Goal: Task Accomplishment & Management: Complete application form

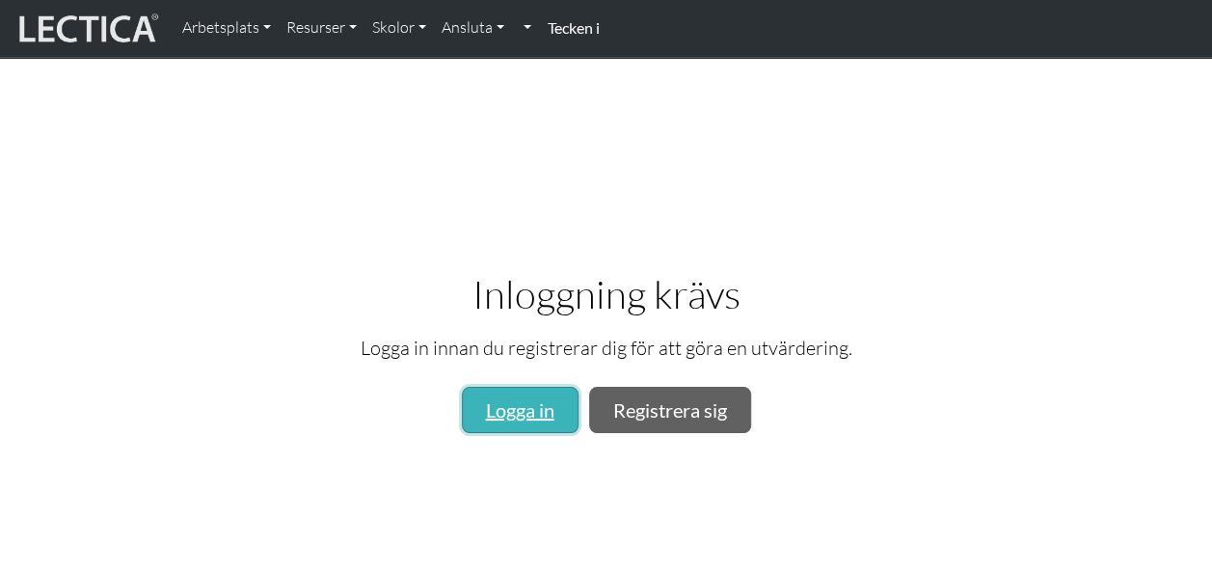
click at [546, 413] on link "Logga in" at bounding box center [520, 410] width 117 height 46
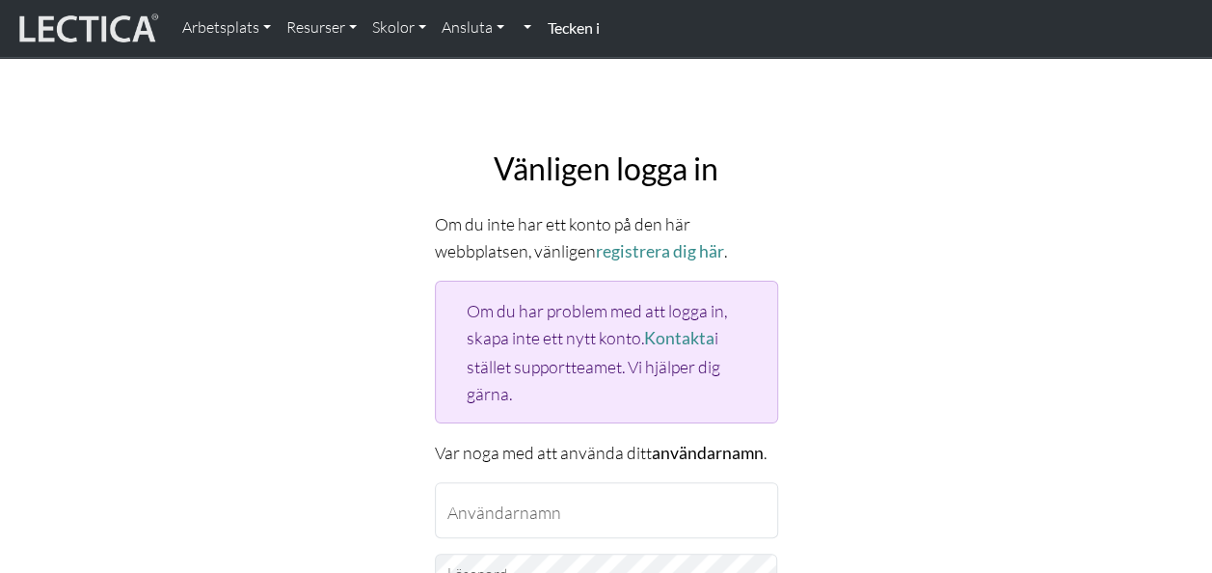
type input "[EMAIL_ADDRESS][DOMAIN_NAME]"
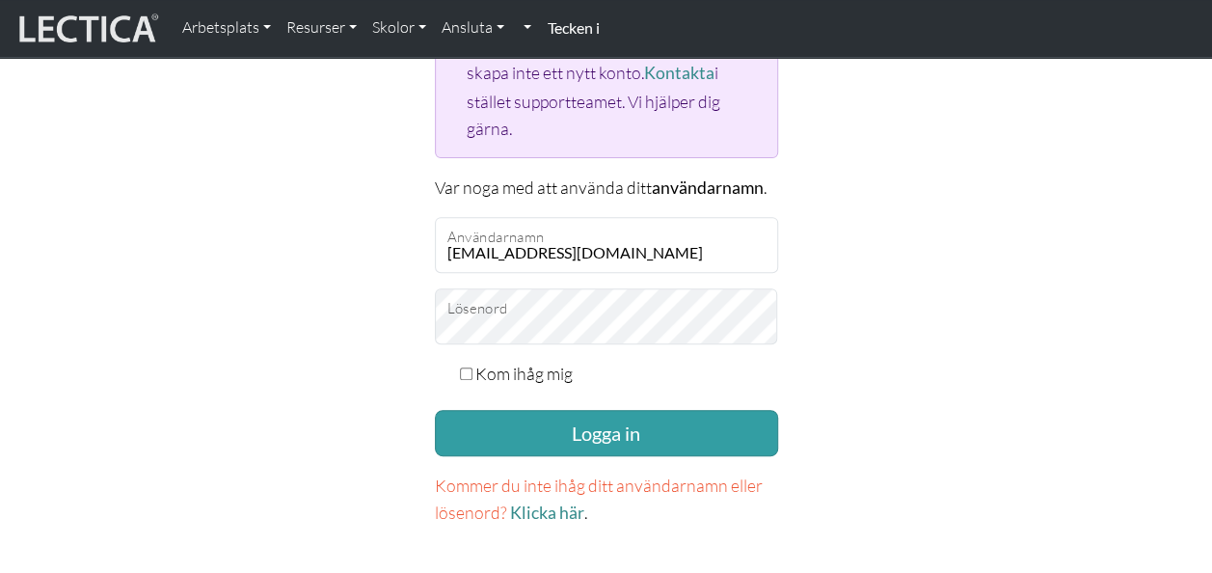
scroll to position [269, 0]
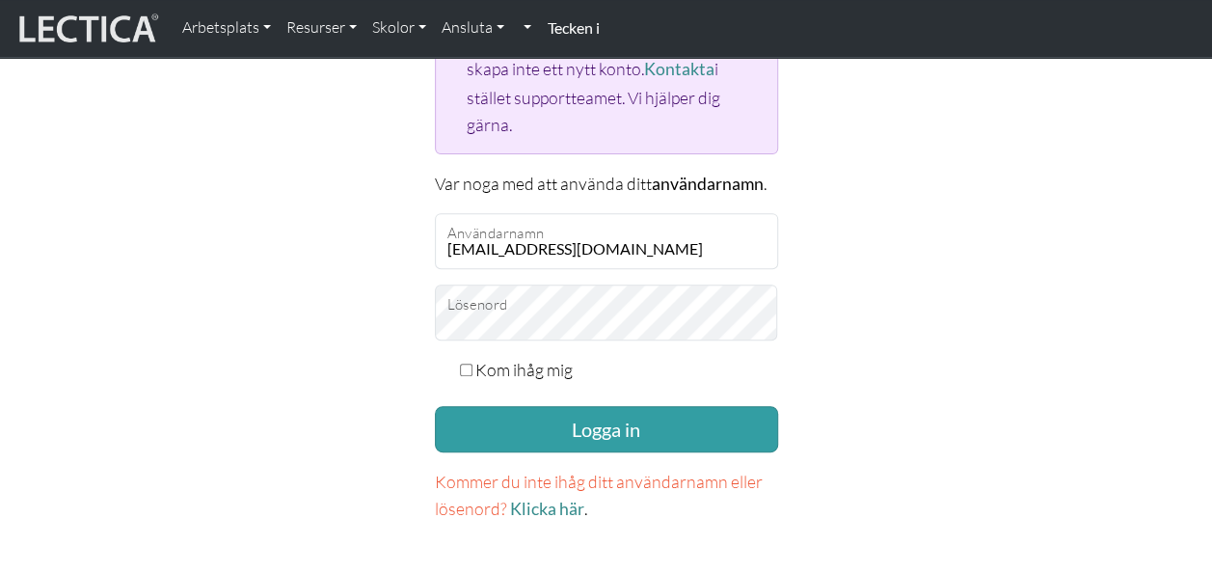
click at [473, 362] on div "Kom ihåg mig" at bounding box center [606, 369] width 343 height 27
click at [463, 366] on input "Kom ihåg mig" at bounding box center [466, 369] width 13 height 13
checkbox input "false"
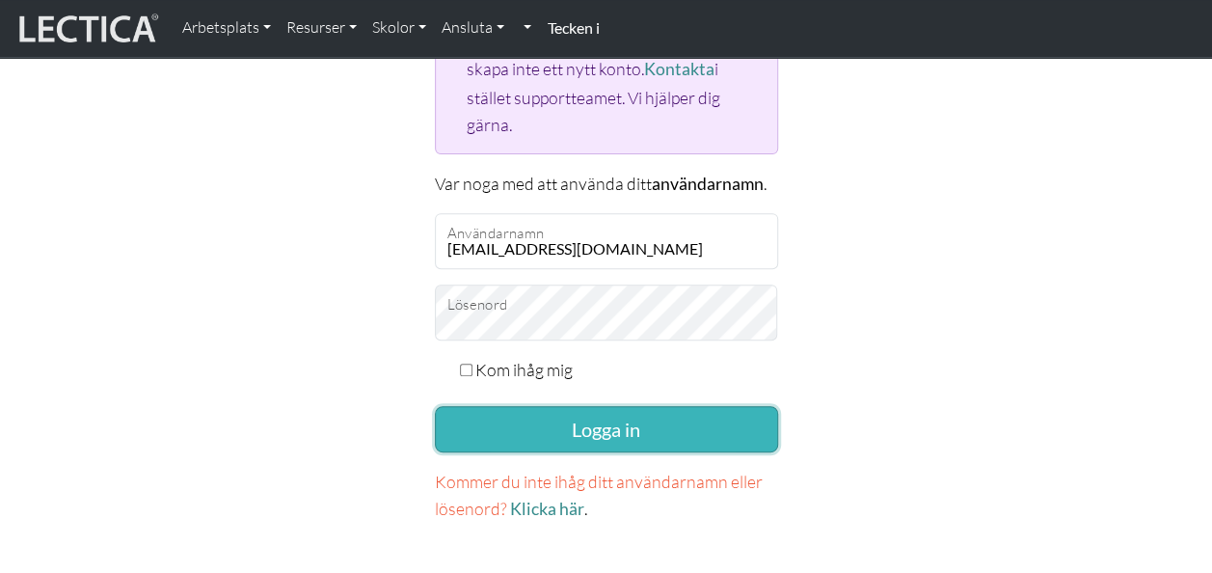
click at [619, 421] on button "Logga in" at bounding box center [606, 429] width 343 height 46
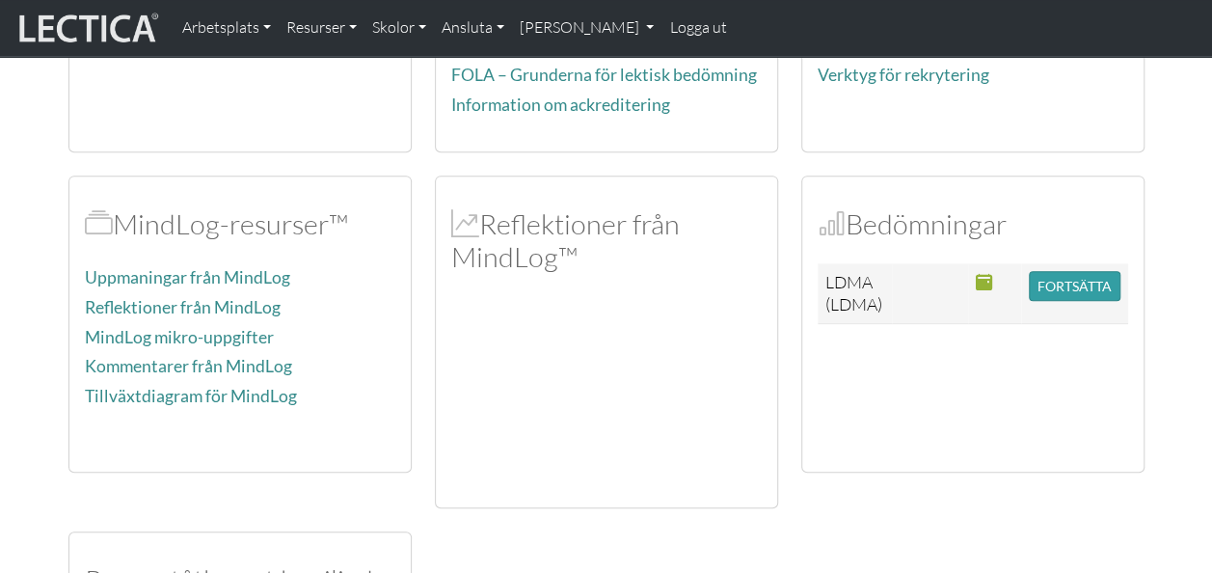
scroll to position [359, 0]
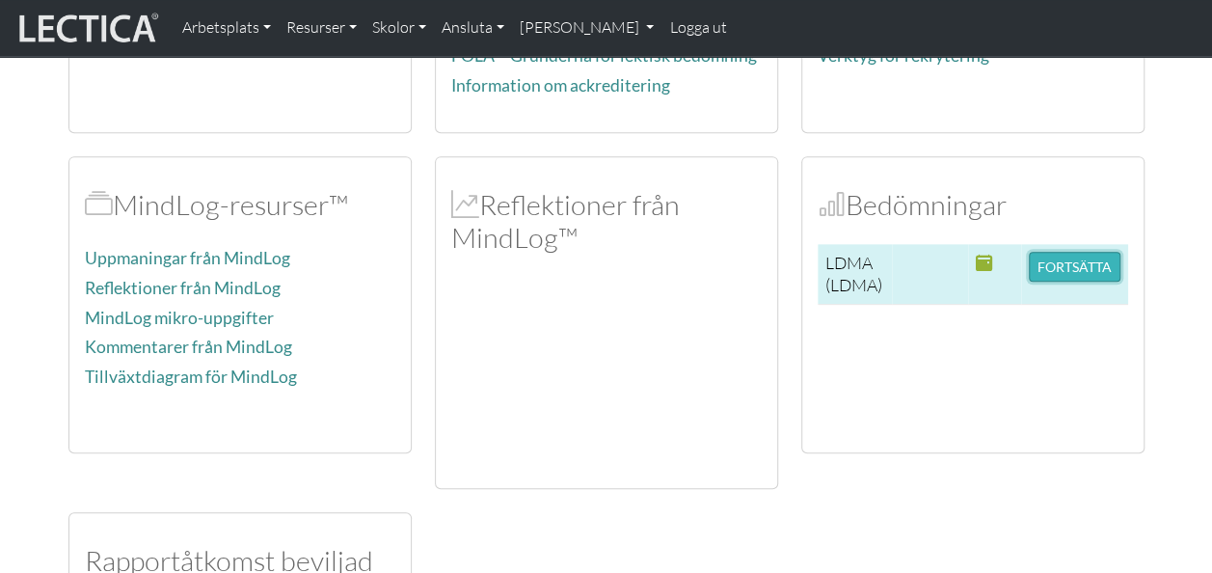
click at [1067, 259] on button "FORTSÄTTA" at bounding box center [1074, 267] width 92 height 30
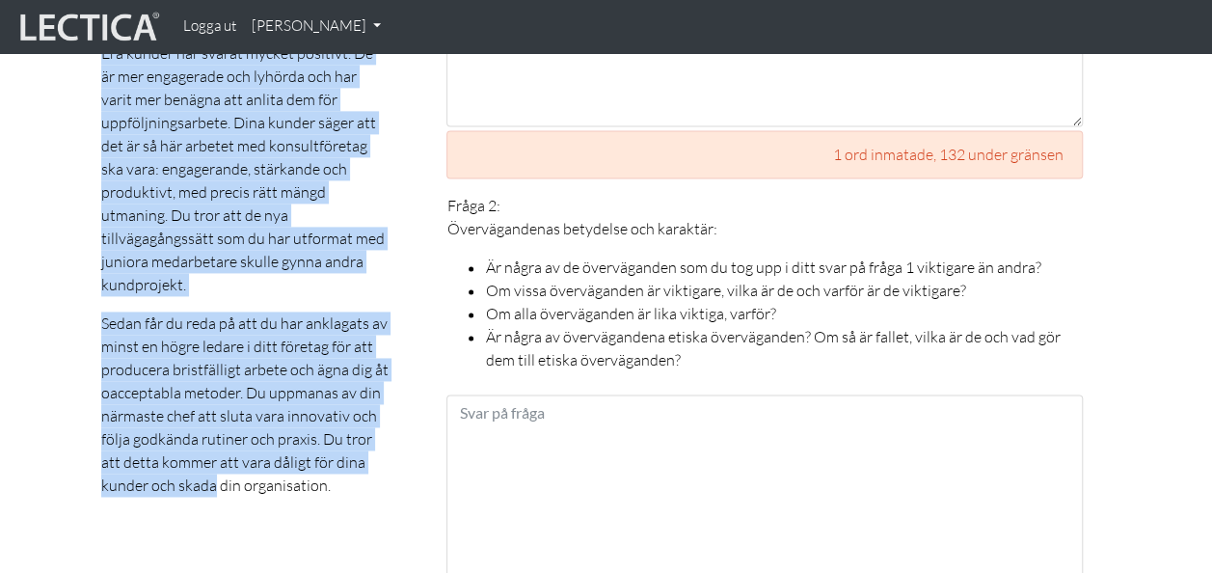
scroll to position [1262, 0]
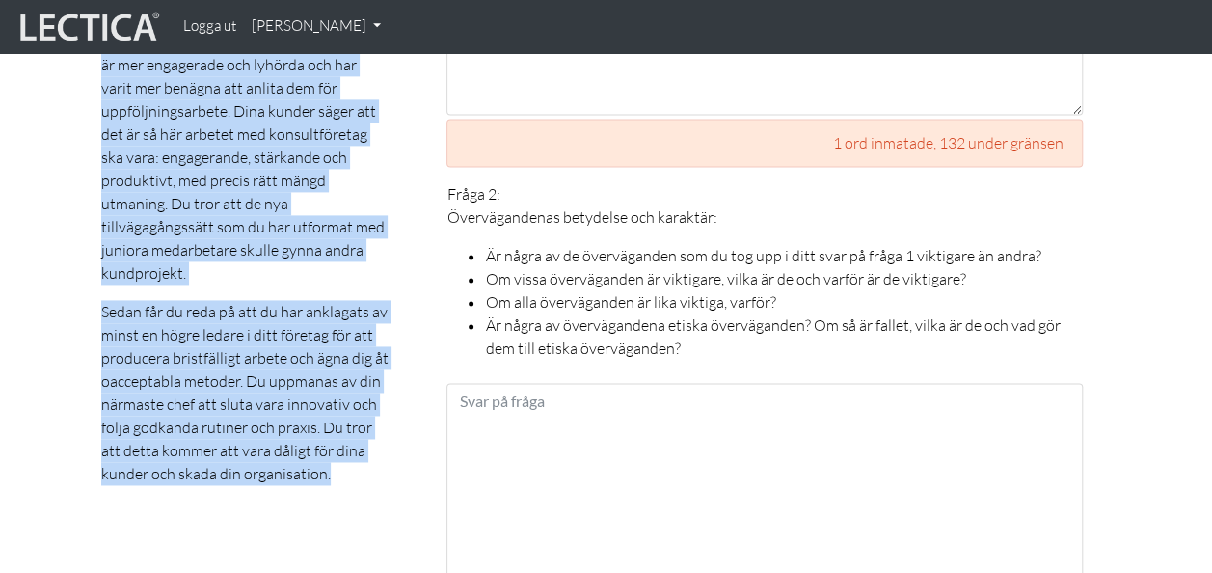
drag, startPoint x: 104, startPoint y: 304, endPoint x: 341, endPoint y: 456, distance: 281.8
click at [341, 456] on div "Ditt dilemma Du har varit seniorkonsult i ett litet men växande konsultföretag …" at bounding box center [244, 123] width 287 height 724
copy div "Ditt dilemma Du har varit seniorkonsult i ett litet men växande konsultföretag …"
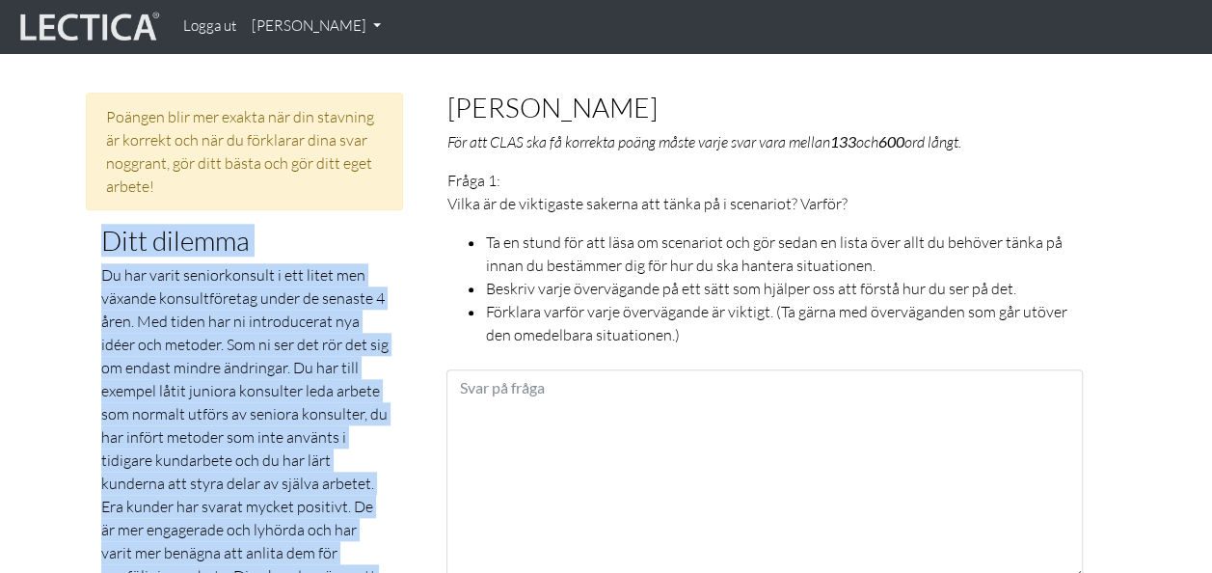
scroll to position [802, 0]
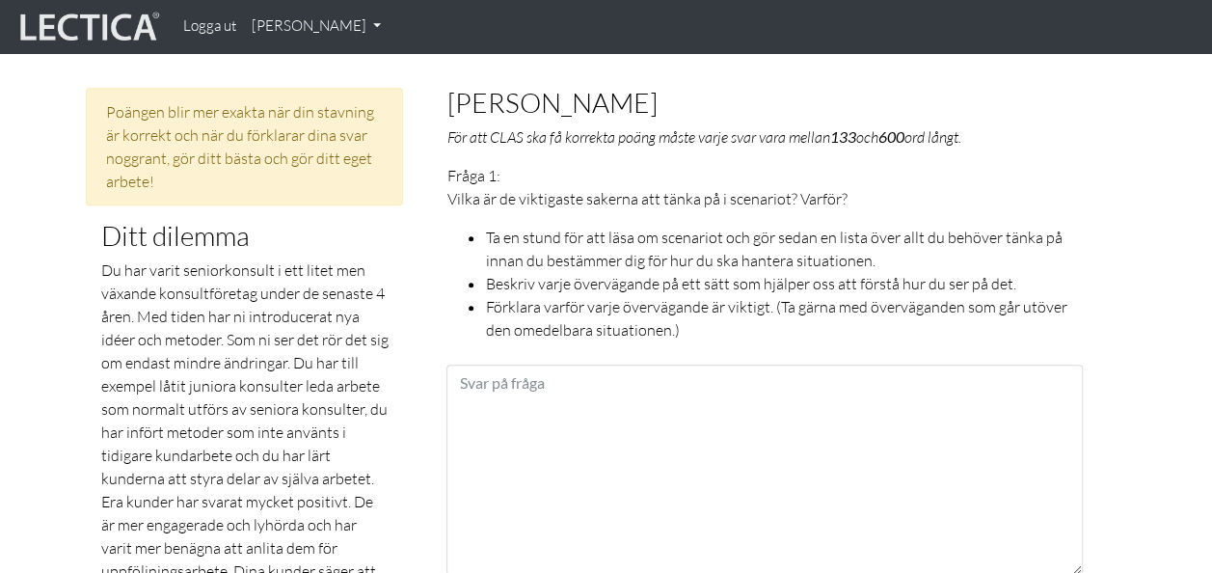
click at [559, 226] on li "Ta en stund för att läsa om scenariot och gör sedan en lista över allt du behöv…" at bounding box center [784, 249] width 598 height 46
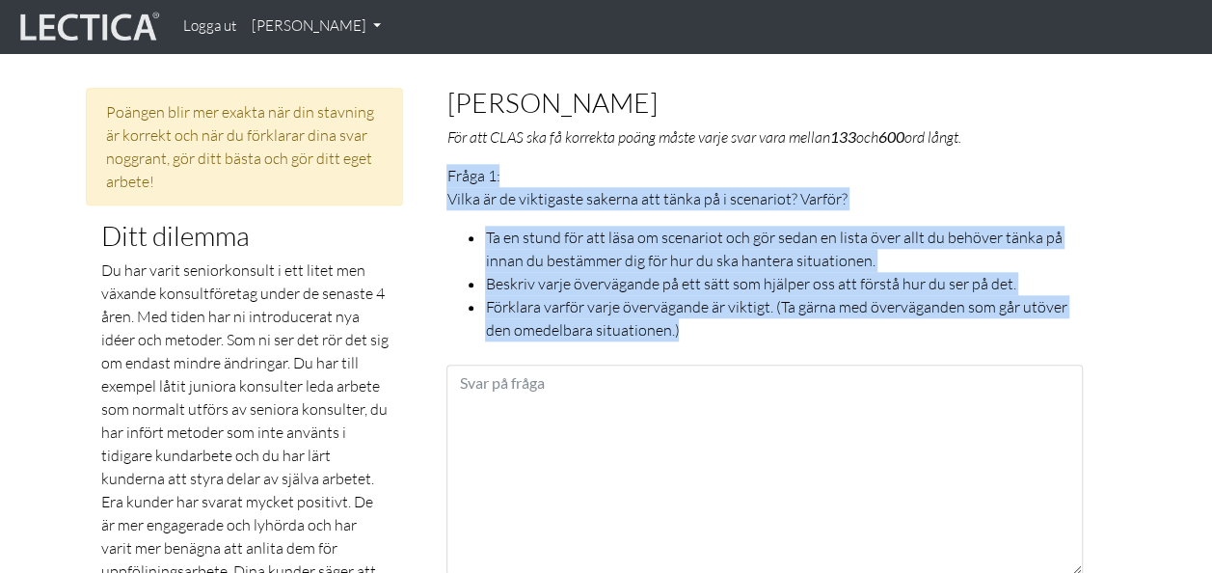
drag, startPoint x: 447, startPoint y: 151, endPoint x: 714, endPoint y: 301, distance: 305.9
click at [714, 301] on p "Fråga 1: Vilka är de viktigaste sakerna att tänka på i scenariot? Varför? Ta en…" at bounding box center [764, 252] width 636 height 177
copy p "Fråga 1: Vilka är de viktigaste sakerna att tänka på i scenariot? Varför? Ta en…"
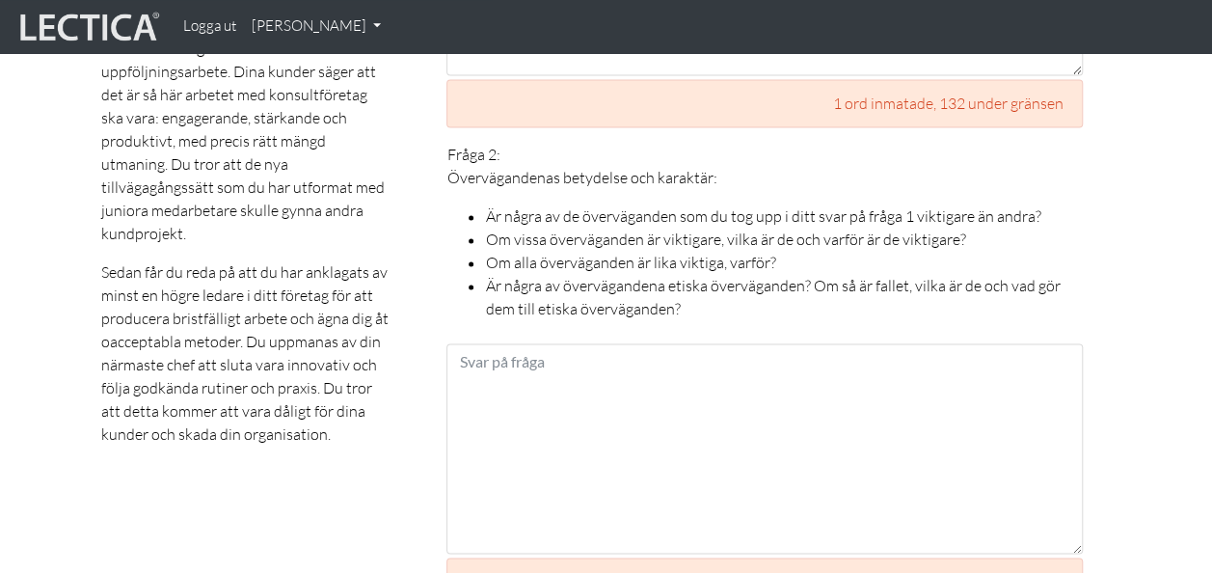
scroll to position [1326, 0]
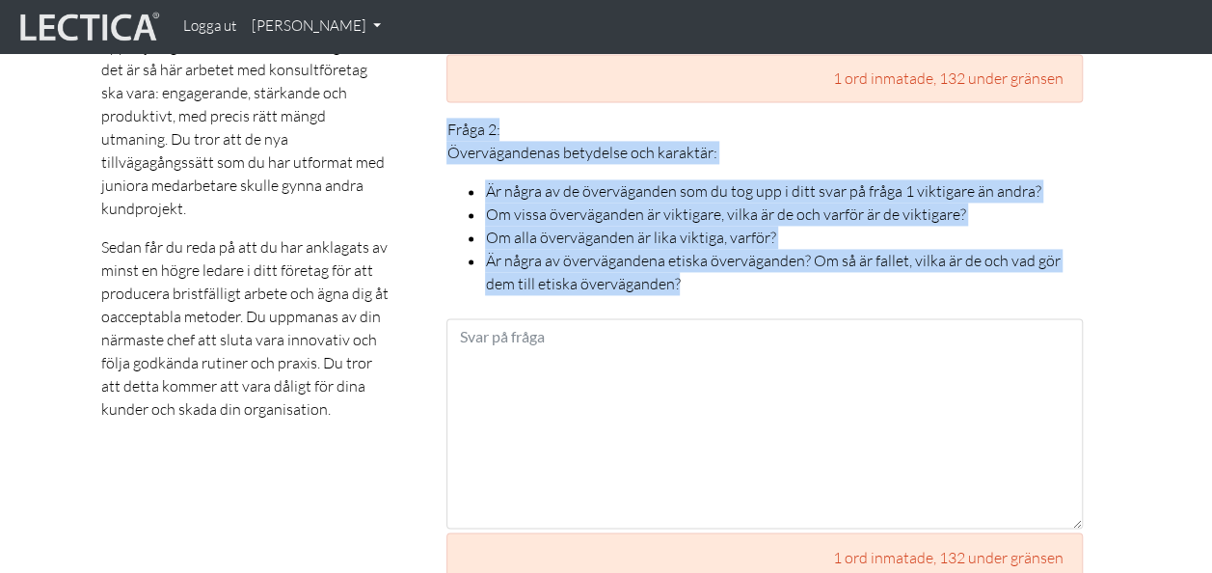
drag, startPoint x: 447, startPoint y: 104, endPoint x: 695, endPoint y: 249, distance: 286.8
click at [695, 249] on p "Fråga 2: Övervägandenas betydelse och karaktär: Är några av de överväganden som…" at bounding box center [764, 206] width 636 height 177
copy p "Fråga 2: Övervägandenas betydelse och karaktär: Är några av de överväganden som…"
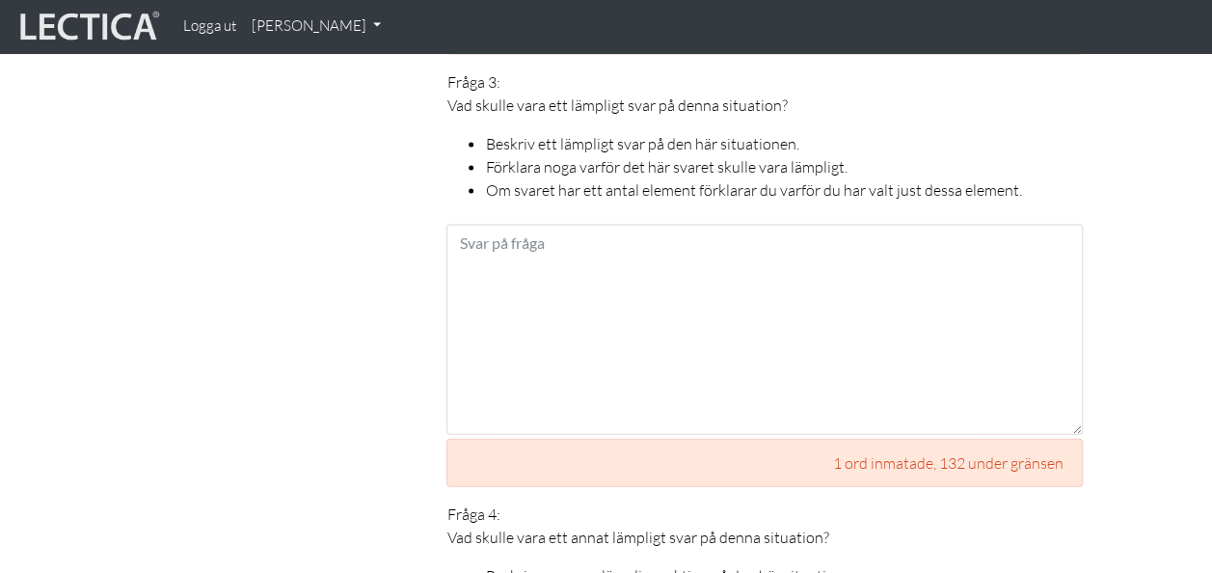
scroll to position [1687, 0]
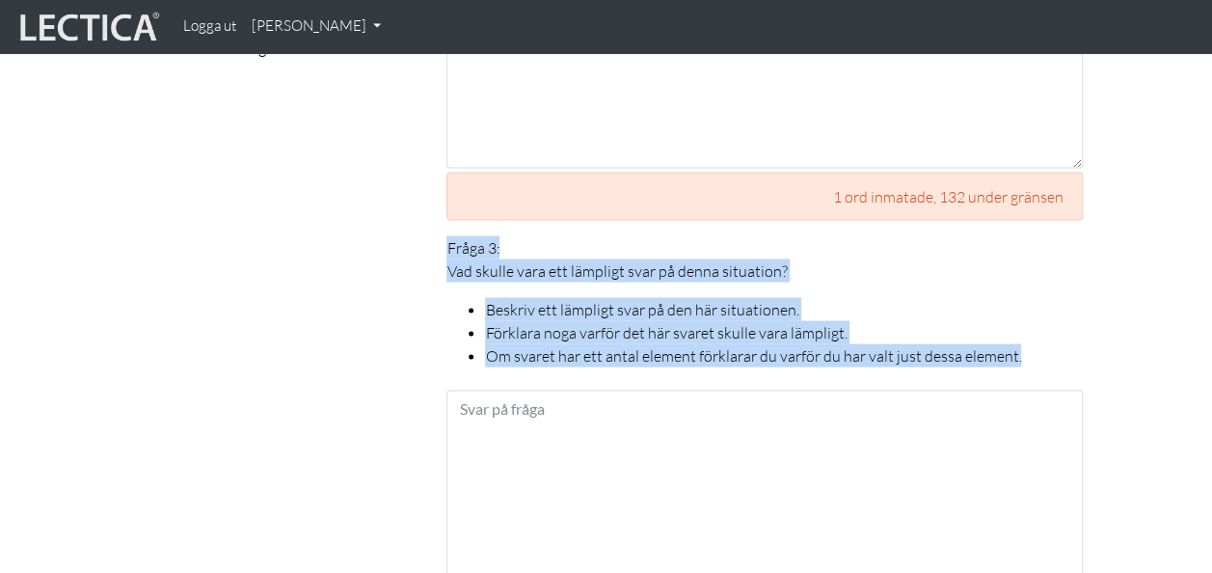
drag, startPoint x: 445, startPoint y: 220, endPoint x: 1044, endPoint y: 352, distance: 612.9
click at [1044, 352] on div "Fråga 3: Vad skulle vara ett lämpligt svar på denna situation? Beskriv ett lämp…" at bounding box center [764, 443] width 636 height 416
copy div "Fråga 3: Vad skulle vara ett lämpligt svar på denna situation? Beskriv ett lämp…"
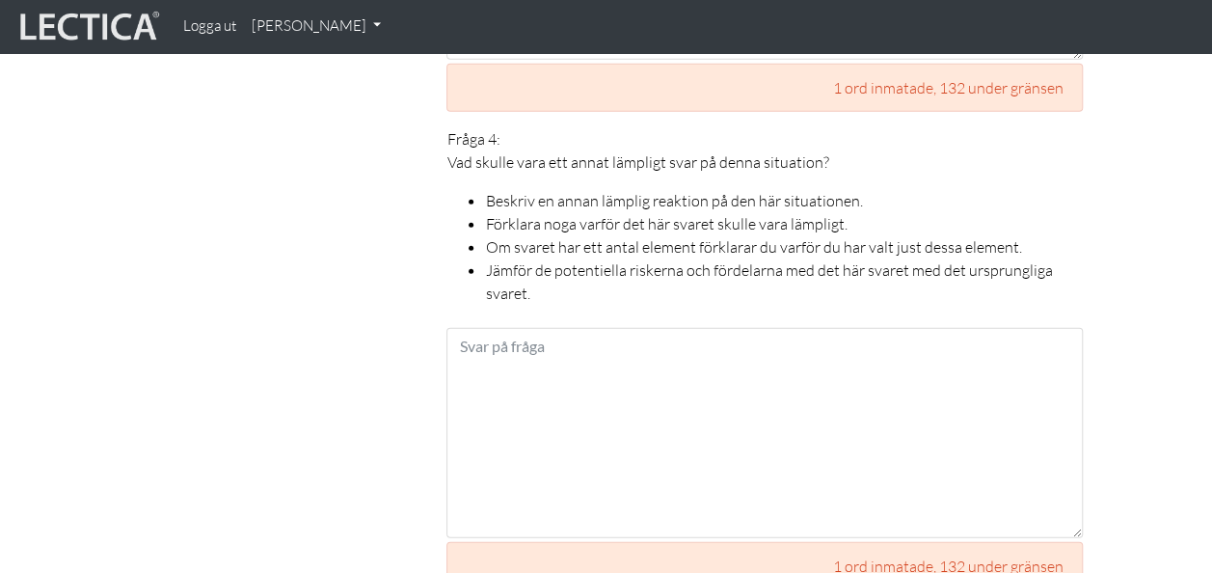
scroll to position [2222, 0]
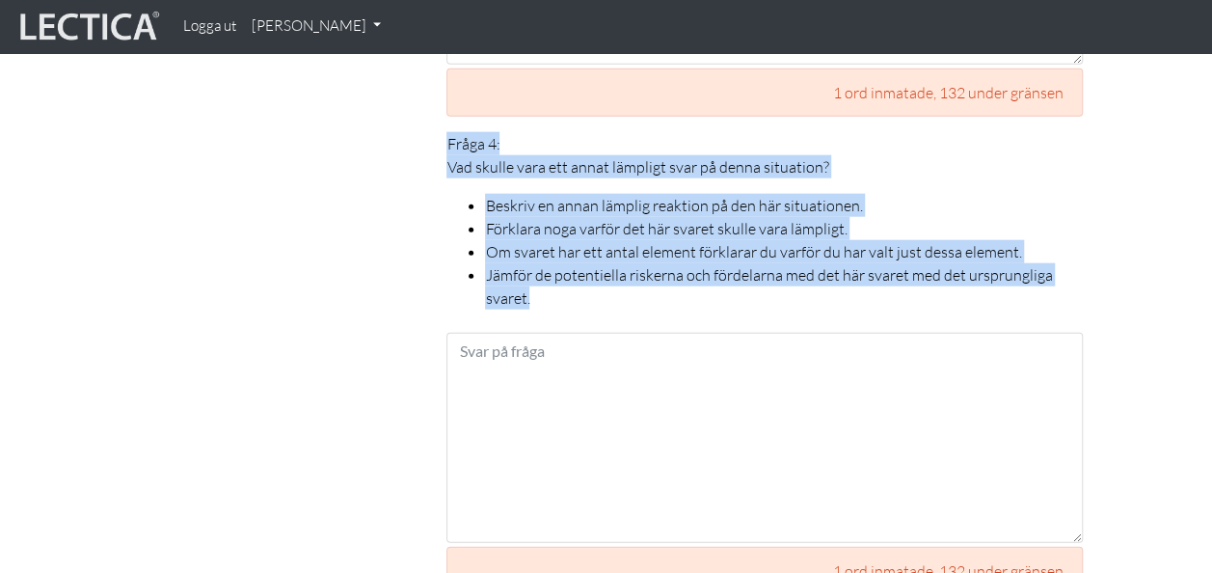
drag, startPoint x: 449, startPoint y: 118, endPoint x: 632, endPoint y: 264, distance: 234.5
click at [632, 264] on p "Fråga 4: Vad skulle vara ett annat lämpligt svar på denna situation? Beskriv en…" at bounding box center [764, 220] width 636 height 177
copy p "Fråga 4: Vad skulle vara ett annat lämpligt svar på denna situation? Beskriv en…"
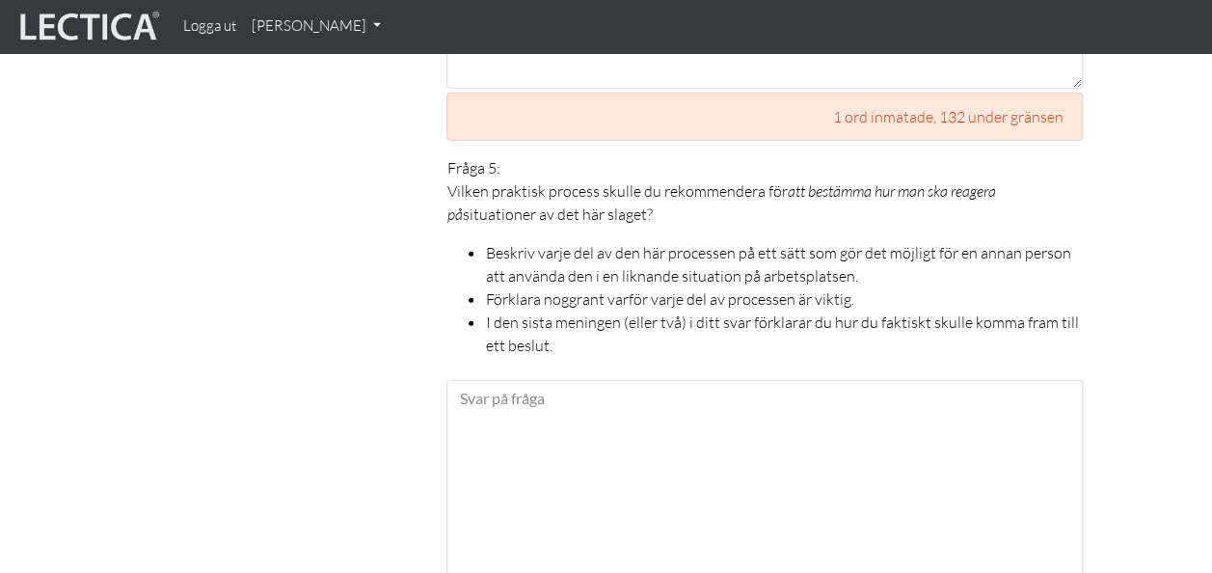
scroll to position [2726, 0]
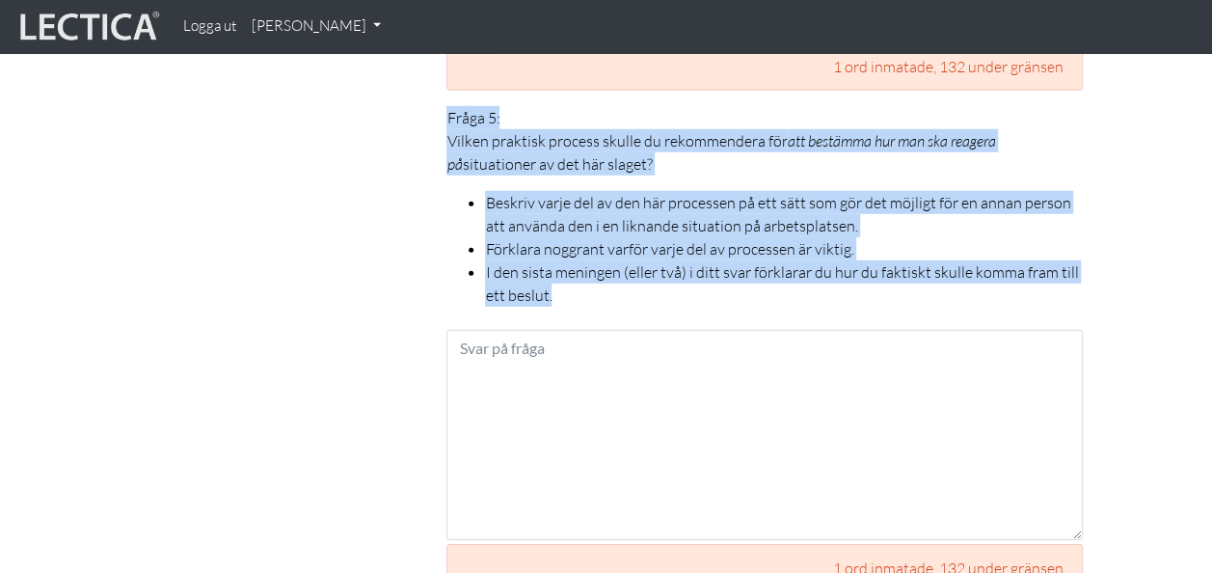
drag, startPoint x: 447, startPoint y: 87, endPoint x: 568, endPoint y: 267, distance: 216.8
click at [568, 267] on p "Fråga 5: Vilken praktisk process skulle du rekommendera för att bestämma hur ma…" at bounding box center [764, 206] width 636 height 200
copy p "Fråga 5: Vilken praktisk process skulle du rekommendera för att bestämma hur ma…"
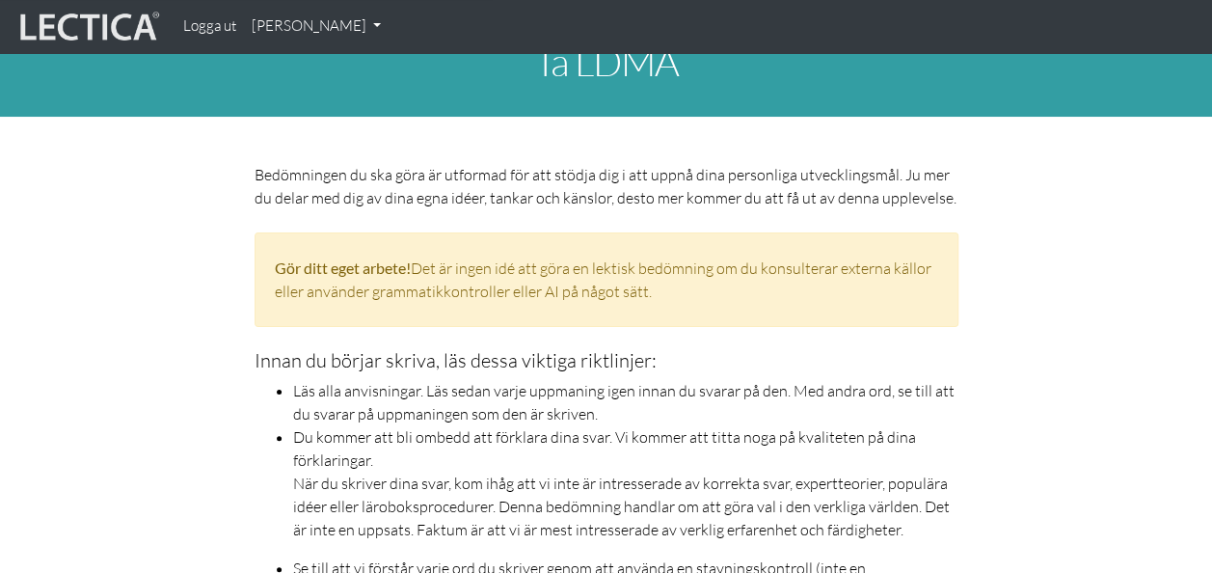
scroll to position [0, 0]
